Goal: Task Accomplishment & Management: Use online tool/utility

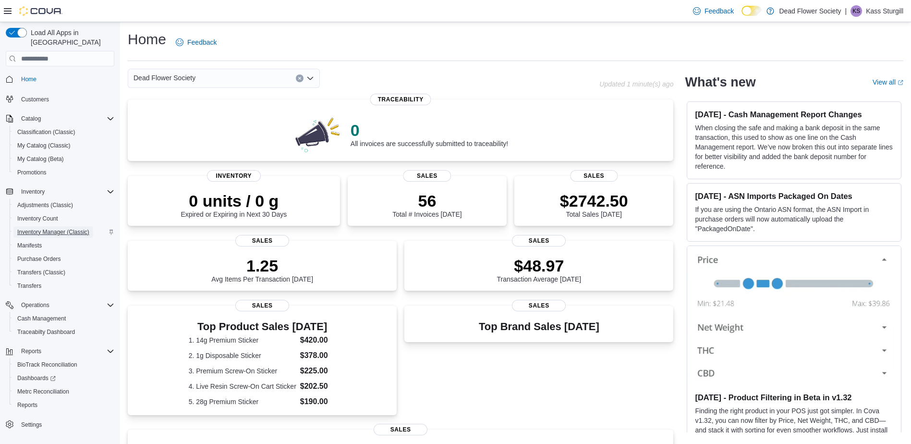
click at [54, 228] on span "Inventory Manager (Classic)" at bounding box center [53, 232] width 72 height 8
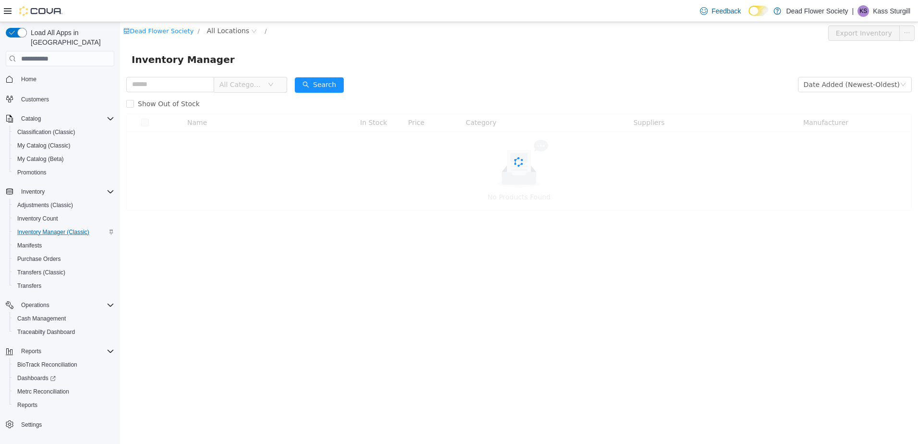
click at [263, 86] on span "All Categories" at bounding box center [241, 85] width 44 height 10
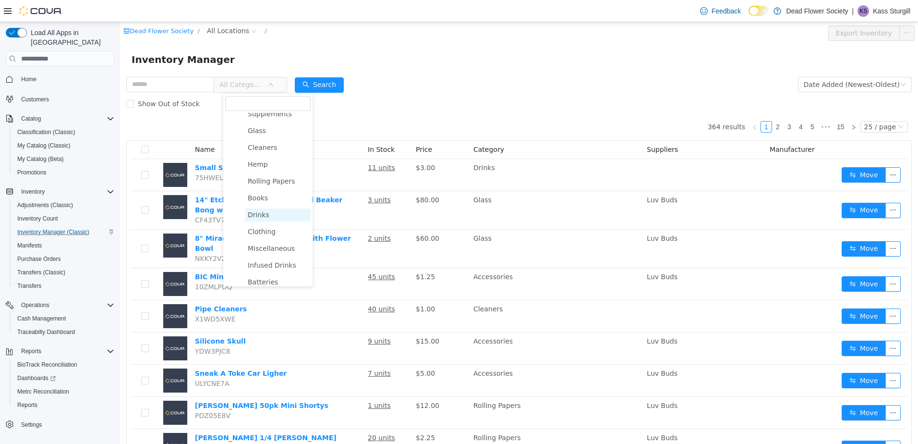
scroll to position [238, 0]
click at [269, 275] on span "Stickers" at bounding box center [269, 276] width 26 height 8
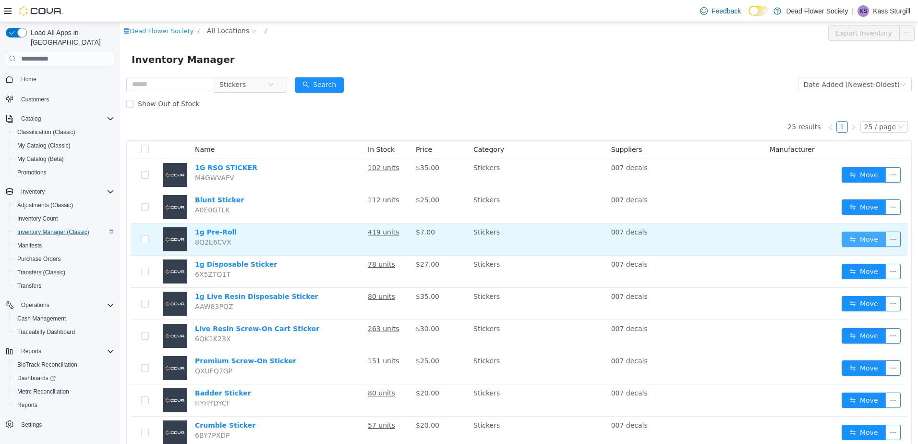
click at [851, 240] on button "Move" at bounding box center [863, 238] width 44 height 15
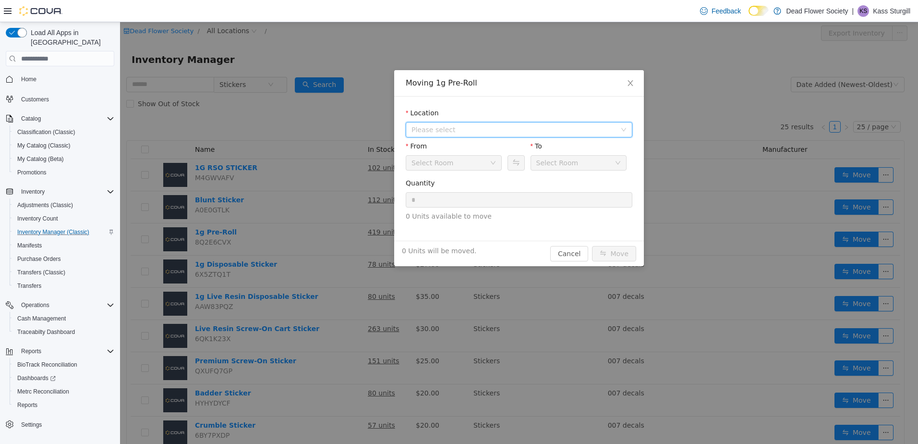
drag, startPoint x: 488, startPoint y: 127, endPoint x: 485, endPoint y: 133, distance: 6.9
click at [487, 128] on span "Please select" at bounding box center [513, 130] width 204 height 10
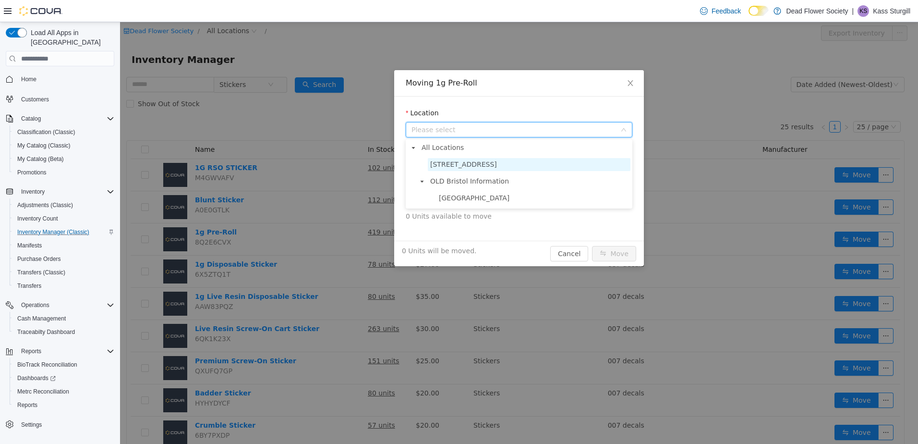
click at [455, 161] on span "[STREET_ADDRESS]" at bounding box center [463, 164] width 67 height 8
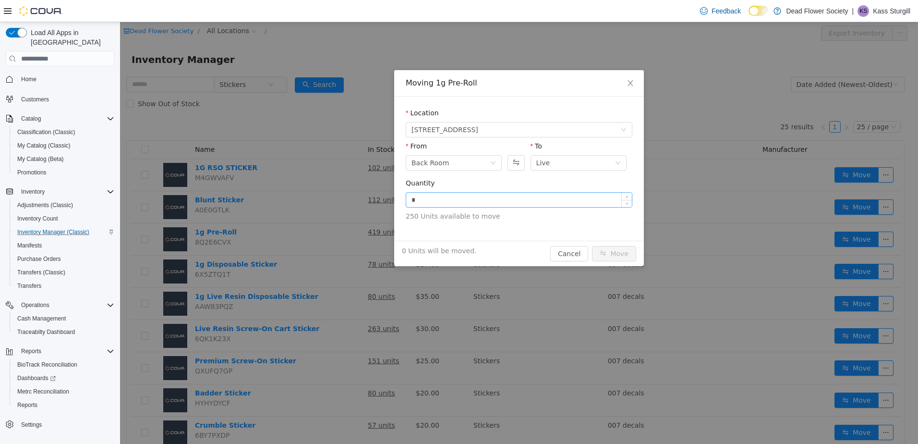
click at [437, 196] on input "*" at bounding box center [519, 199] width 226 height 14
type input "**"
click at [613, 255] on button "Move" at bounding box center [614, 253] width 44 height 15
